Goal: Transaction & Acquisition: Purchase product/service

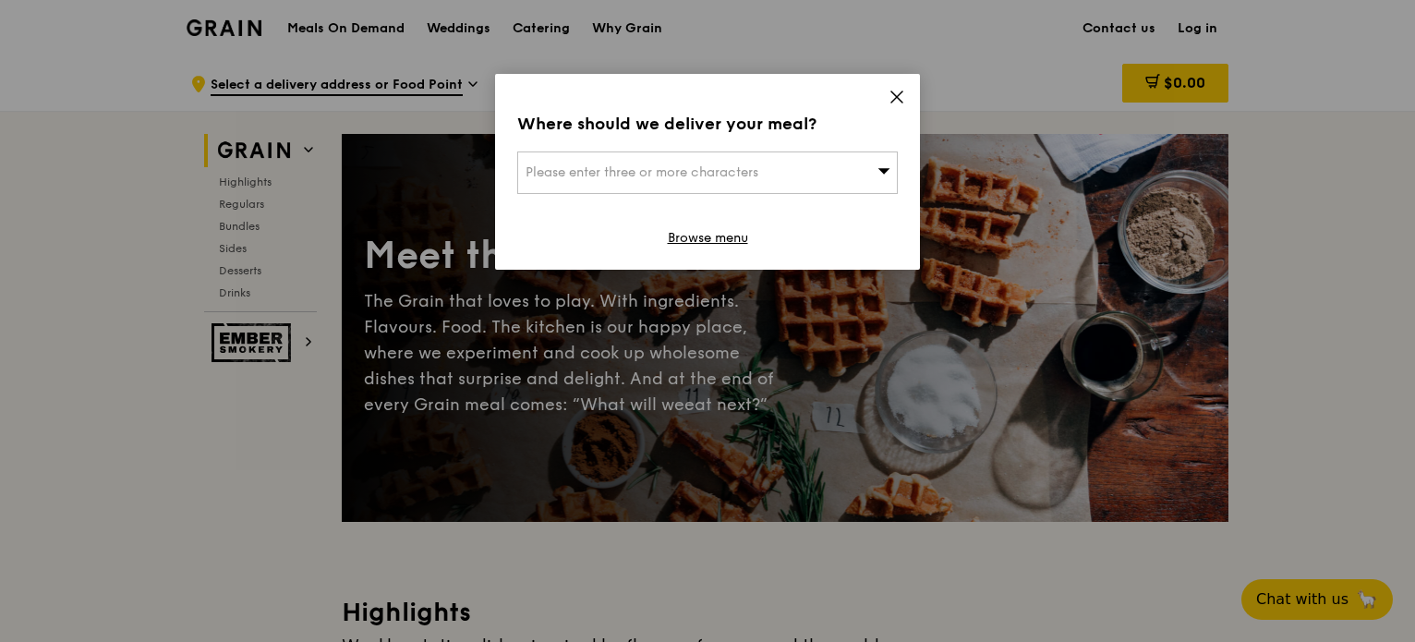
click at [835, 170] on div "Please enter three or more characters" at bounding box center [707, 172] width 380 height 42
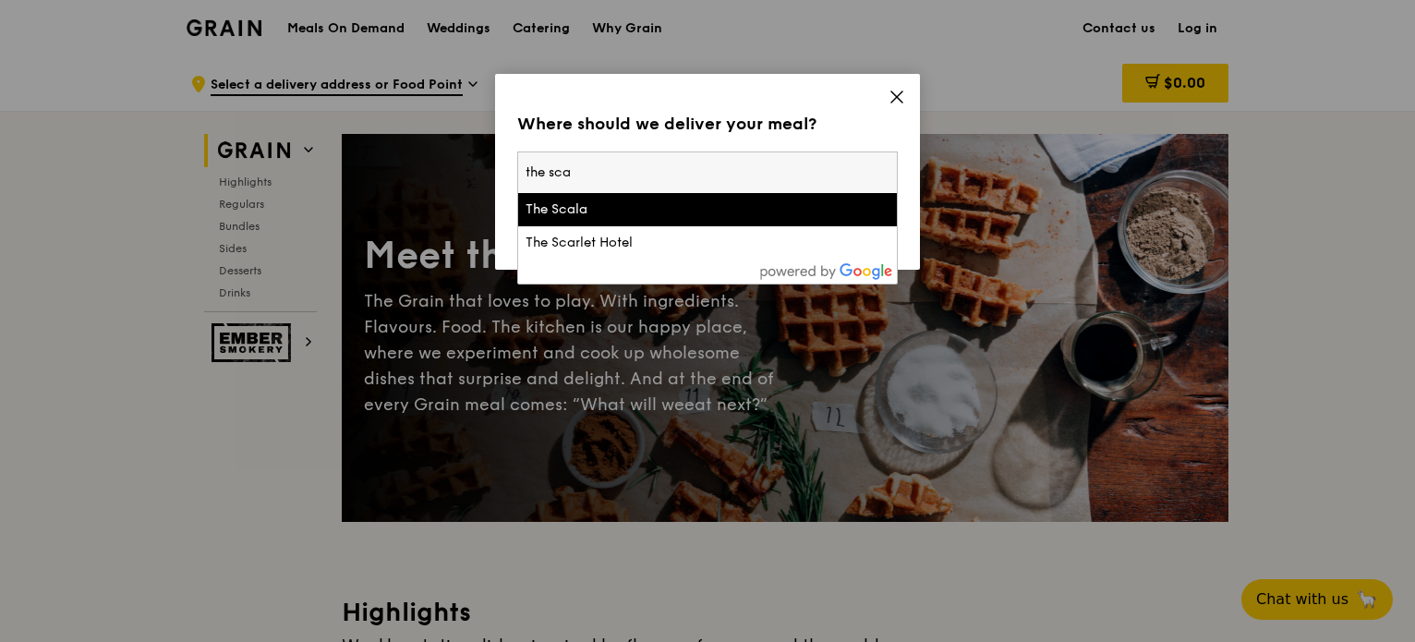
type input "the sca"
click at [836, 216] on div "The Scala" at bounding box center [707, 209] width 364 height 18
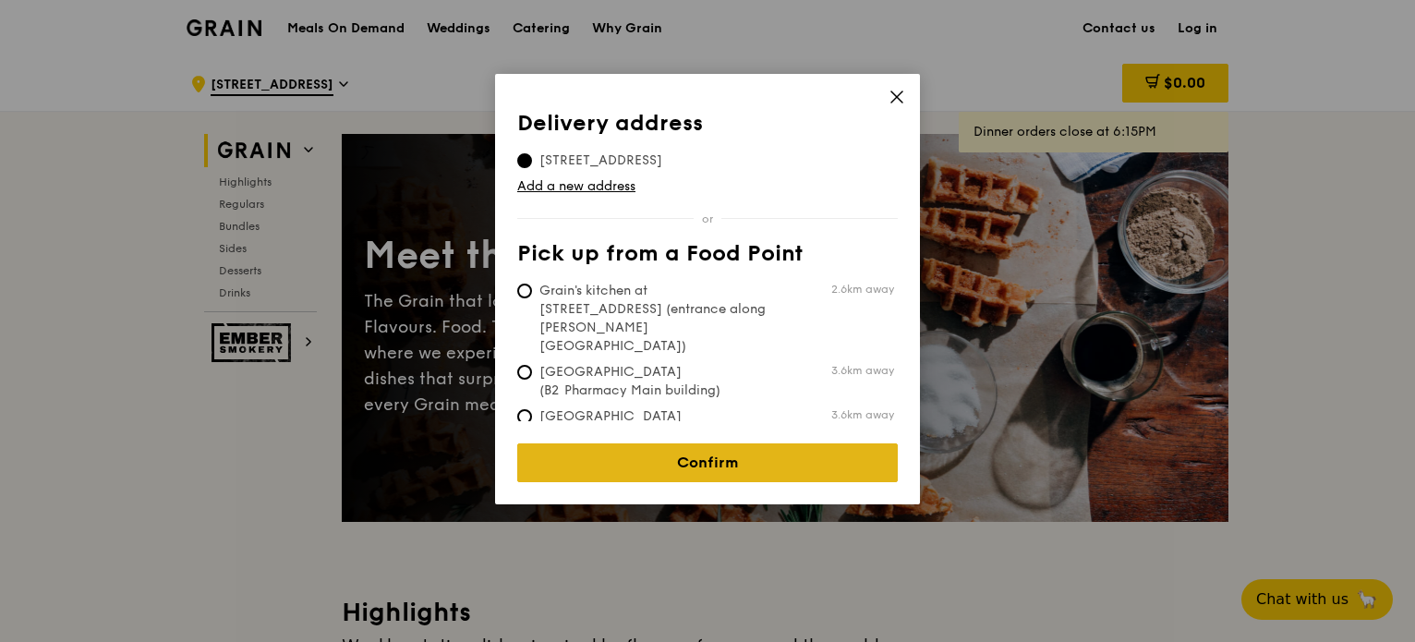
click at [730, 449] on link "Confirm" at bounding box center [707, 462] width 380 height 39
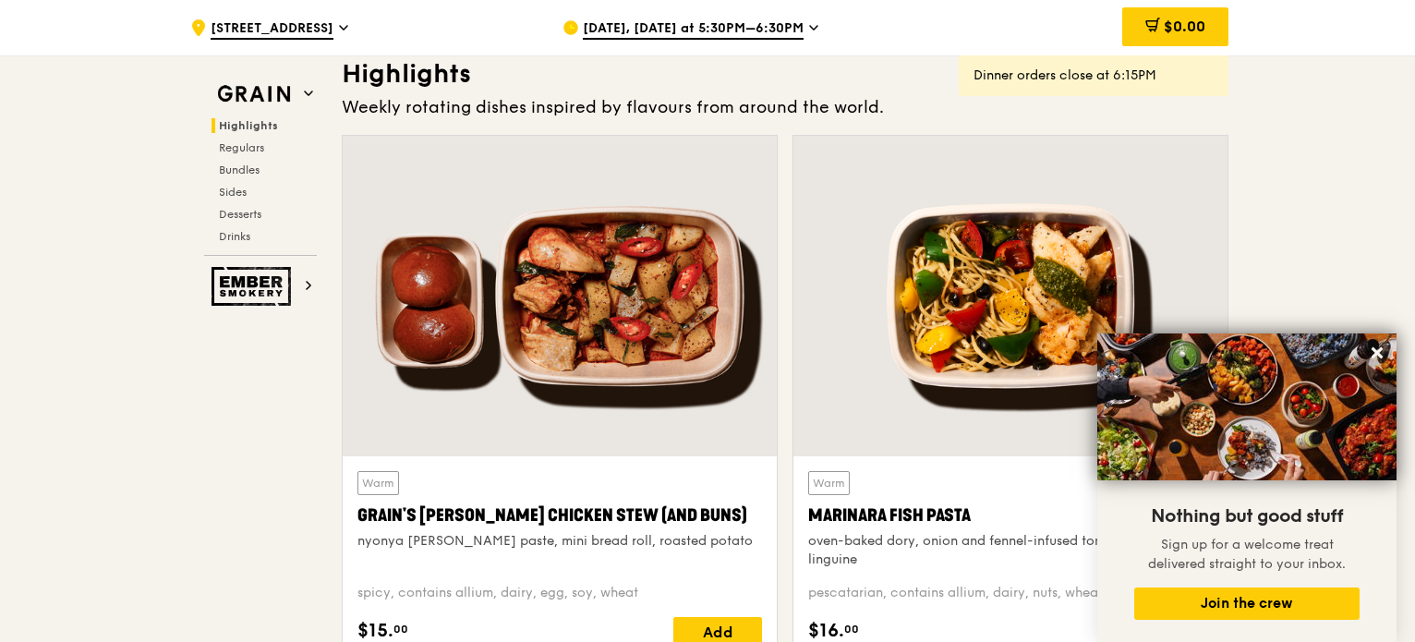
scroll to position [538, 0]
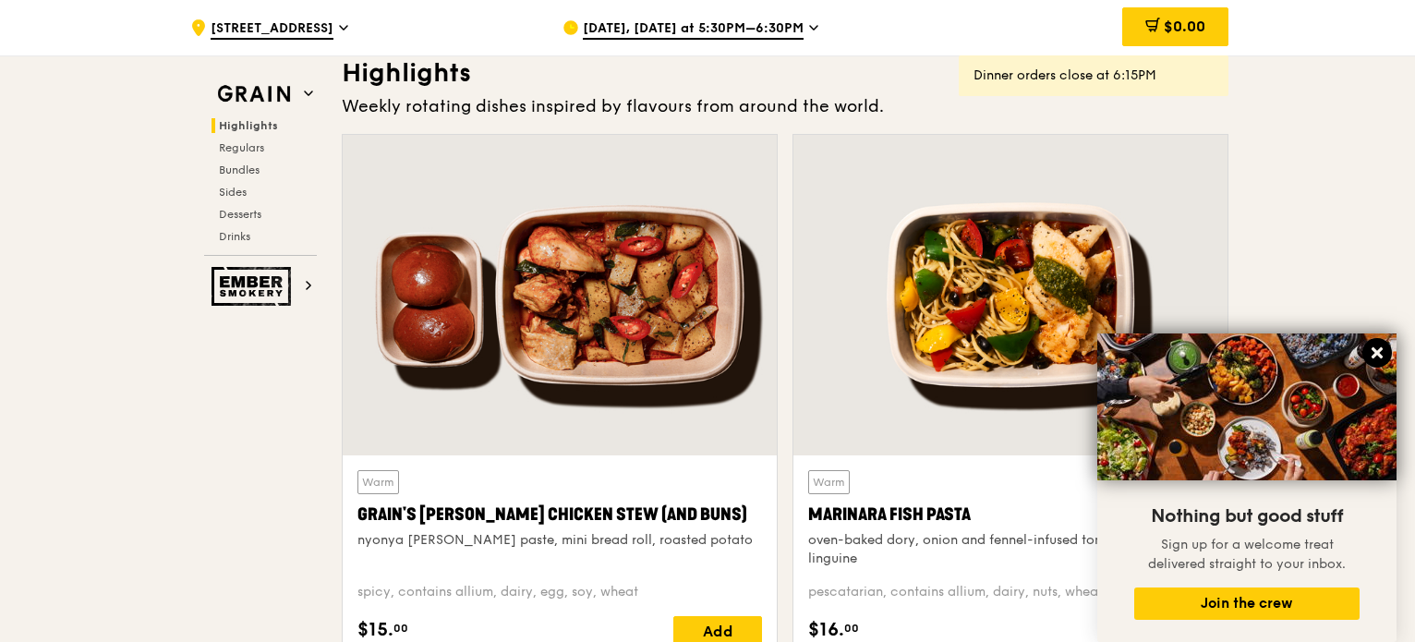
click at [1381, 357] on icon at bounding box center [1376, 352] width 11 height 11
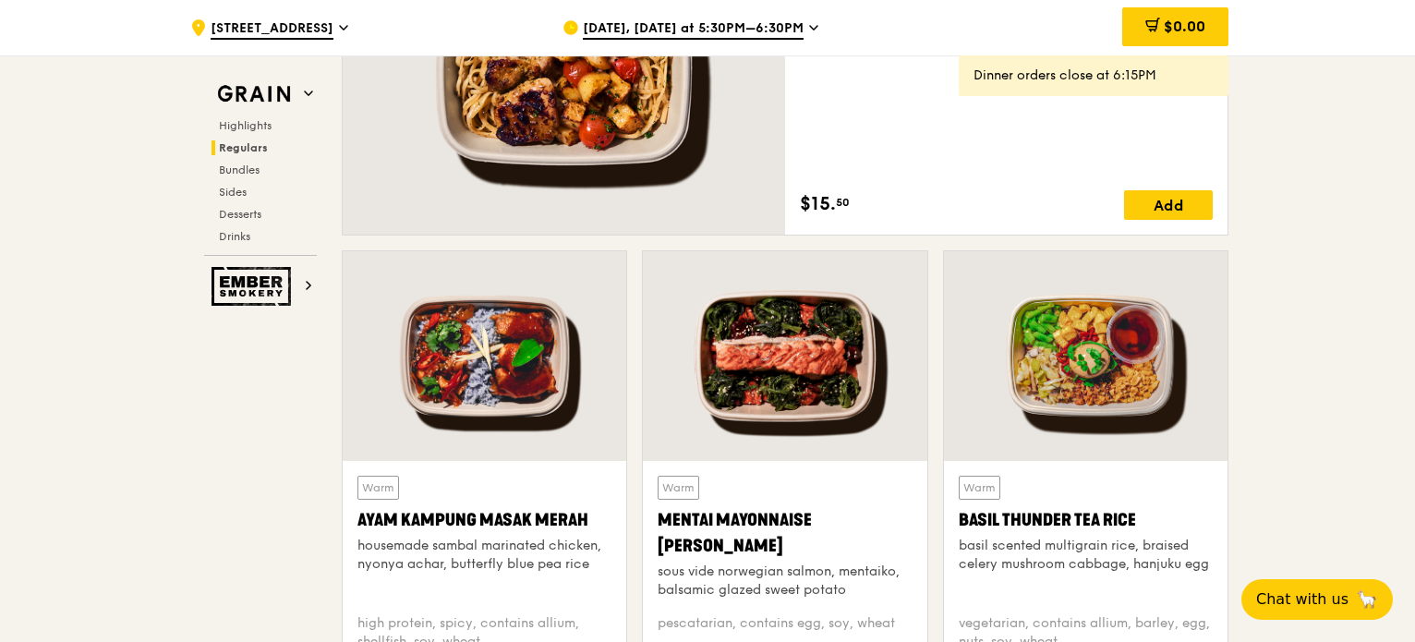
scroll to position [1458, 0]
click at [247, 171] on span "Bundles" at bounding box center [240, 169] width 43 height 13
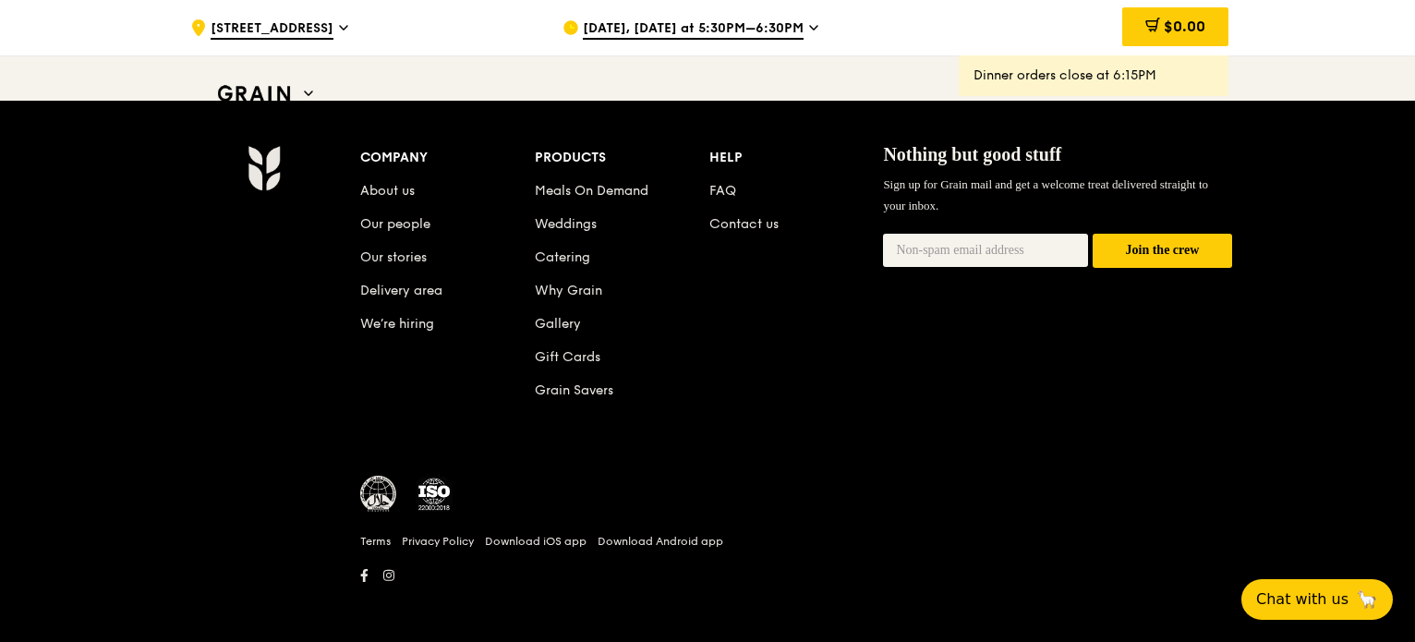
scroll to position [7825, 0]
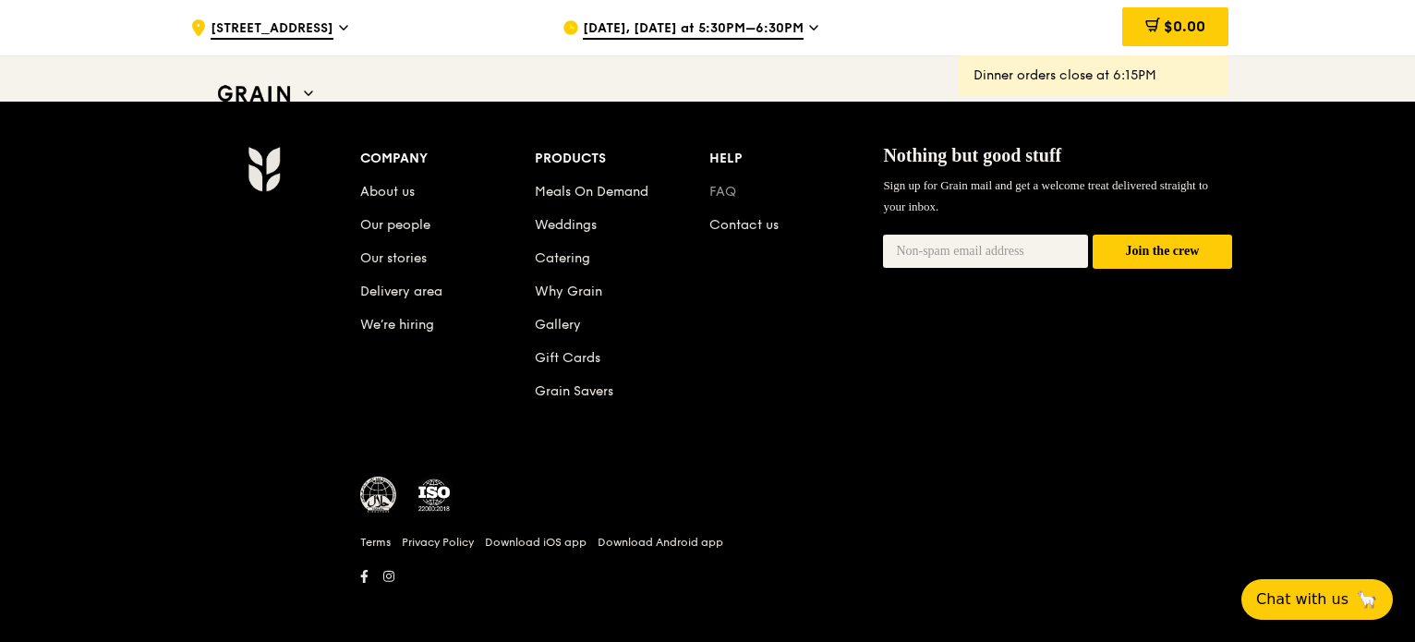
click at [713, 187] on link "FAQ" at bounding box center [722, 192] width 27 height 16
click at [616, 184] on link "Meals On Demand" at bounding box center [592, 192] width 114 height 16
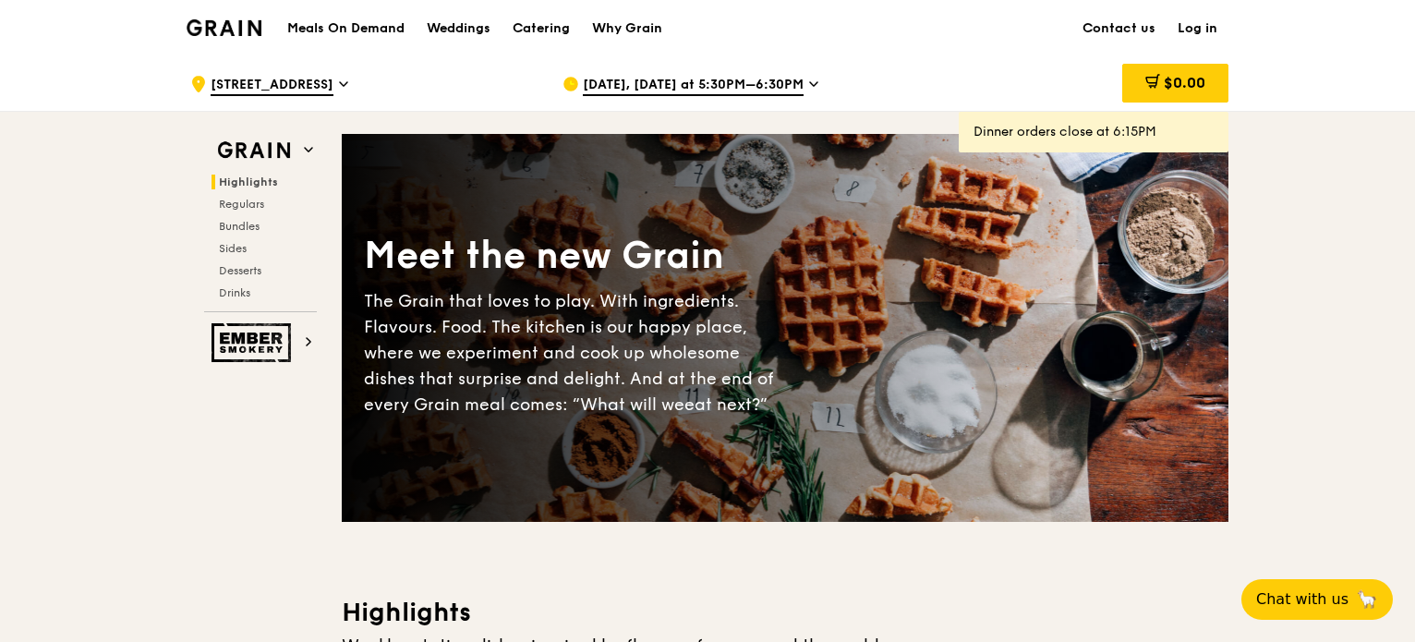
click at [367, 29] on h1 "Meals On Demand" at bounding box center [345, 28] width 117 height 18
click at [241, 206] on span "Regulars" at bounding box center [243, 204] width 49 height 13
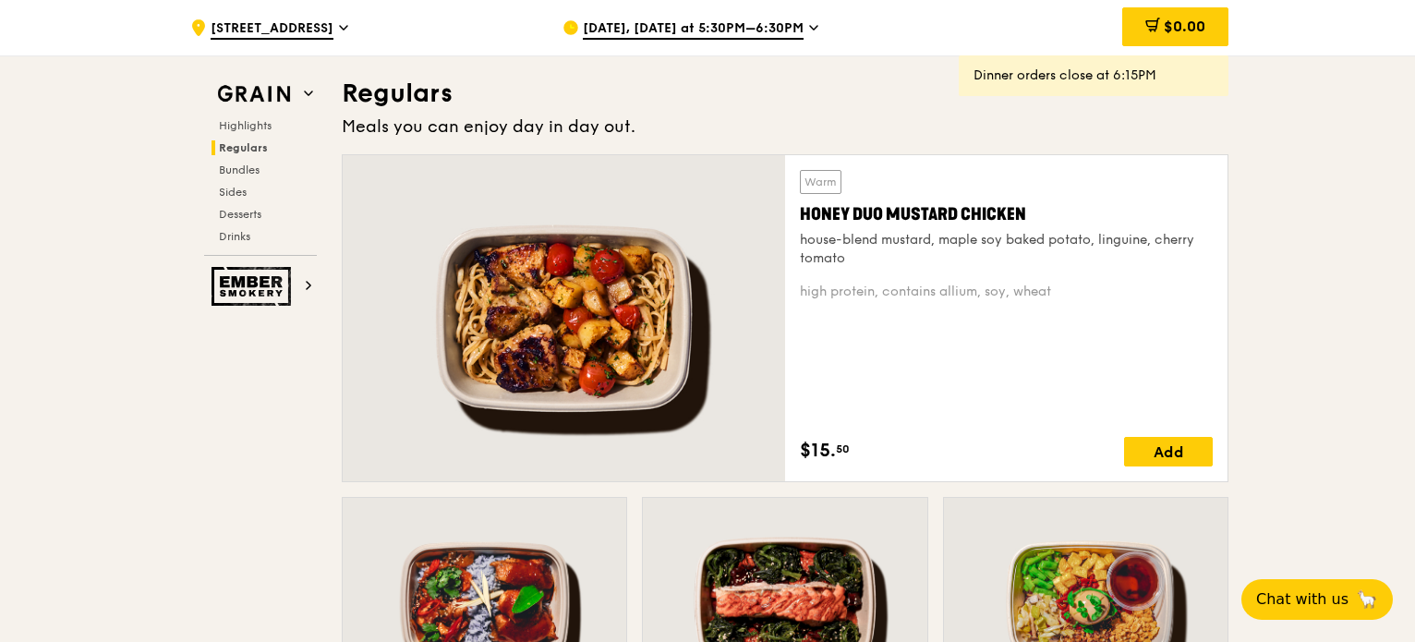
scroll to position [1214, 0]
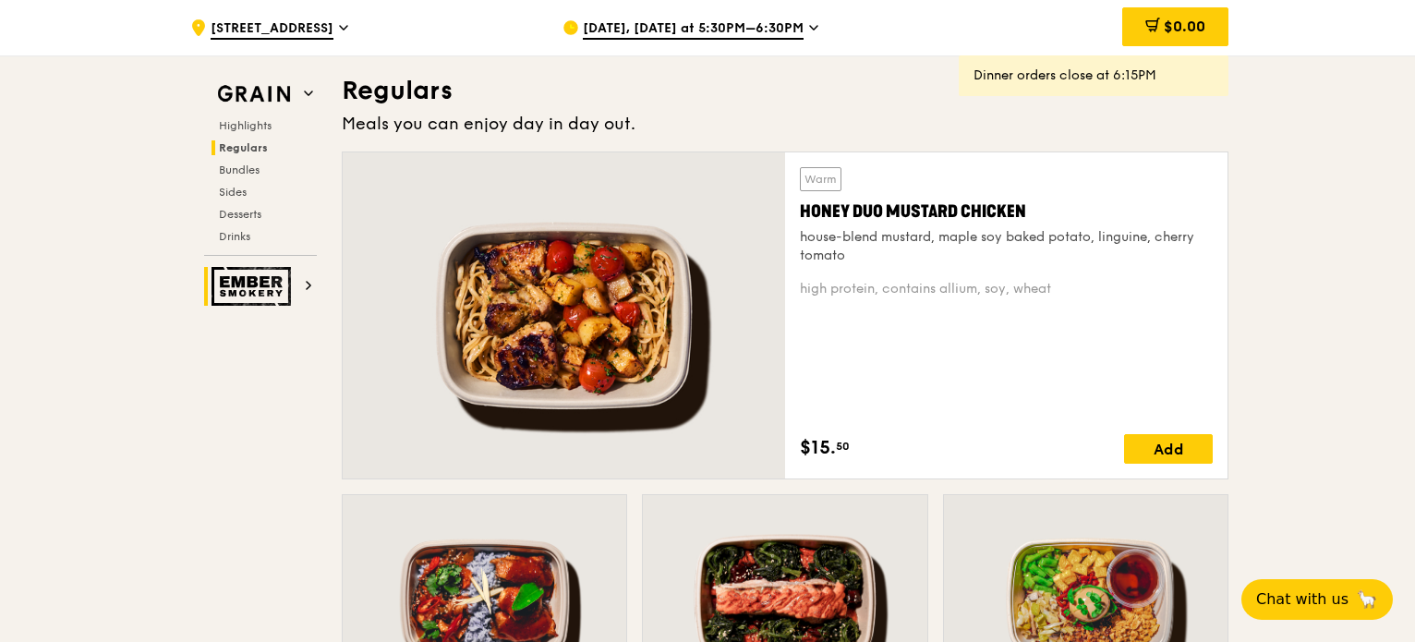
click at [244, 294] on img at bounding box center [253, 286] width 85 height 39
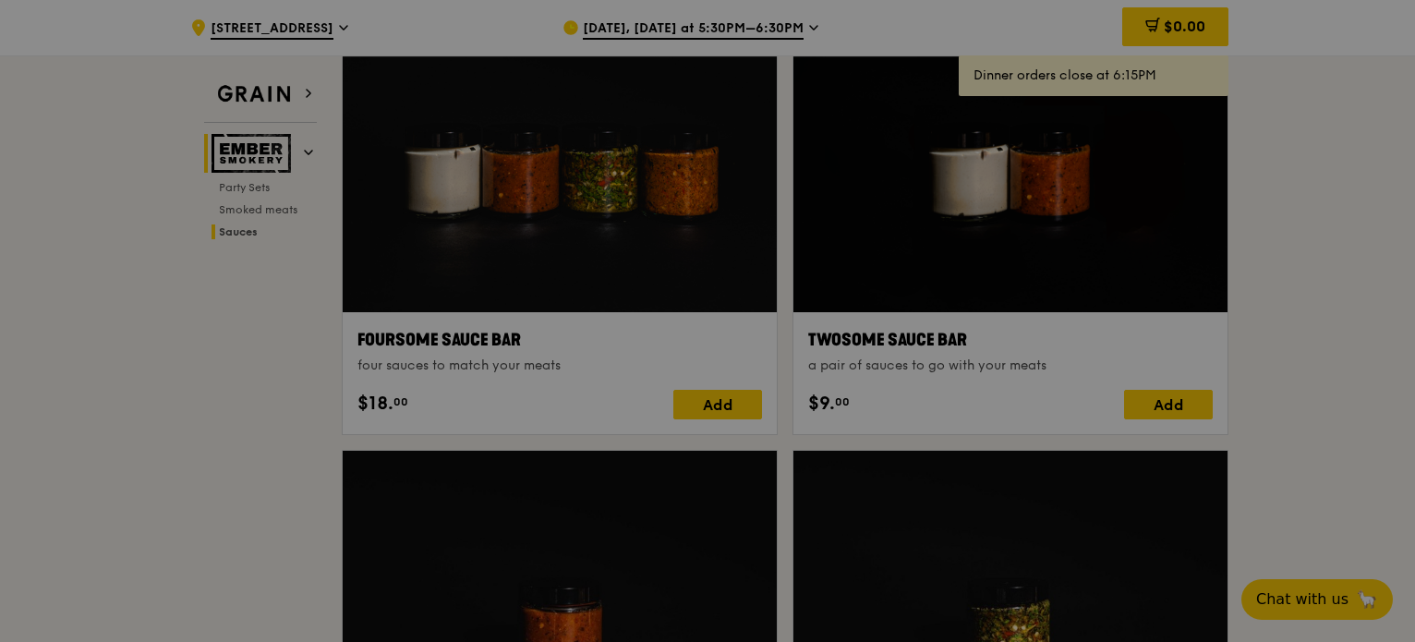
click at [244, 294] on div at bounding box center [707, 321] width 1415 height 642
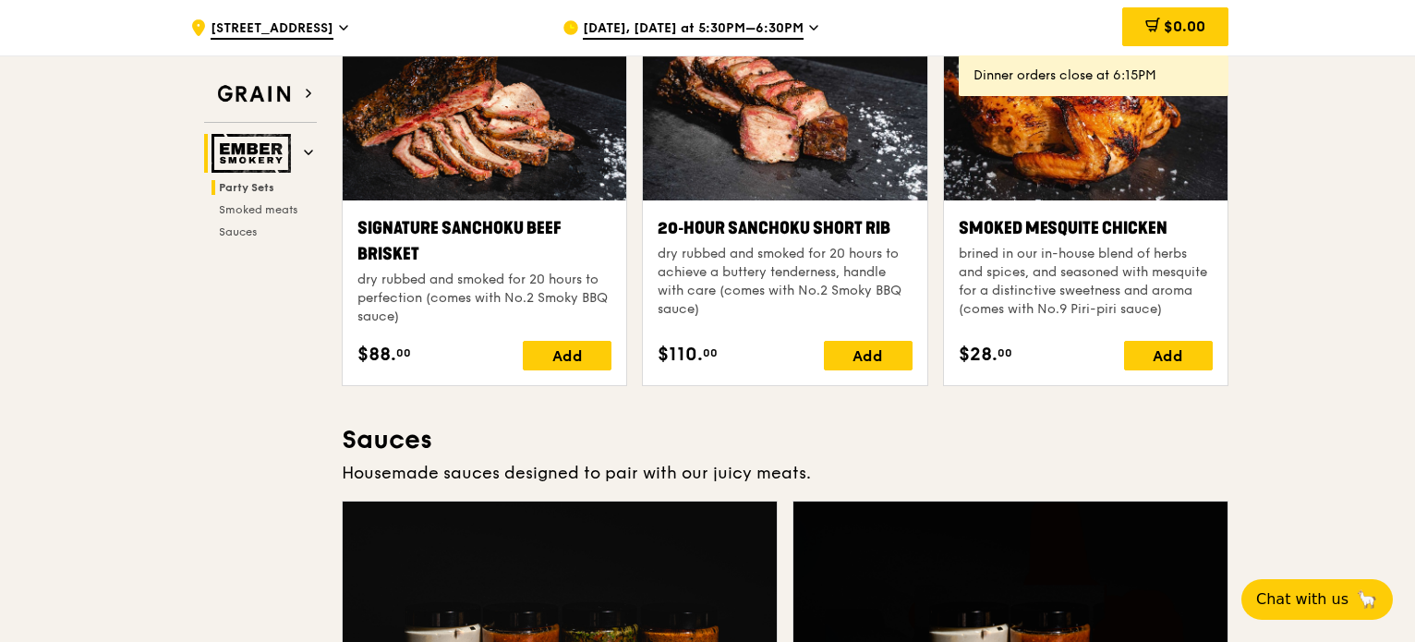
scroll to position [687, 0]
